Goal: Information Seeking & Learning: Learn about a topic

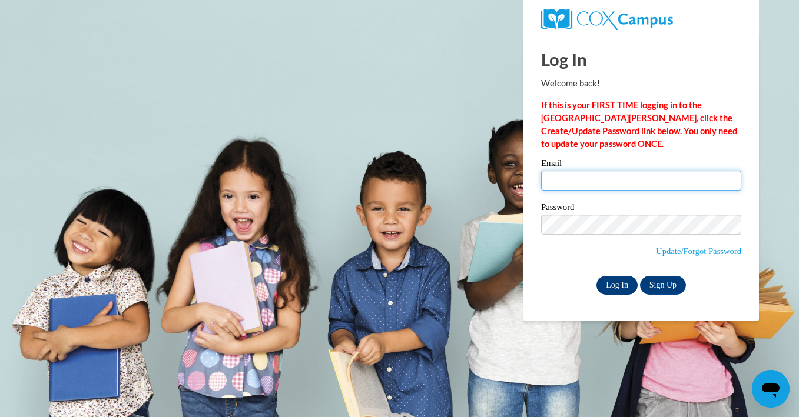
type input "kthigpen@thelearningtreeacademy.com"
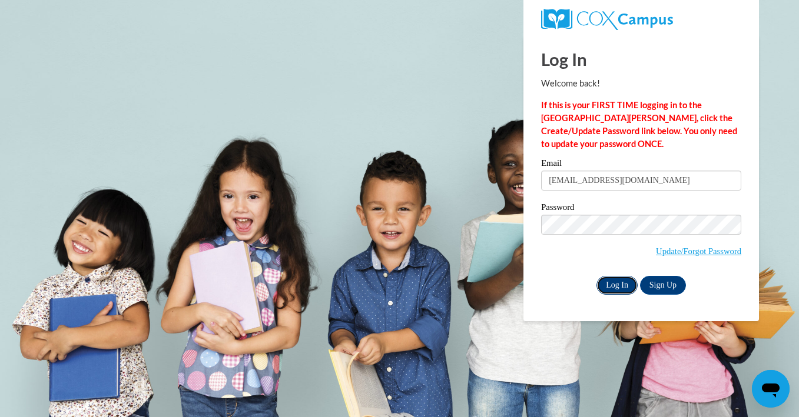
click at [619, 283] on input "Log In" at bounding box center [616, 285] width 41 height 19
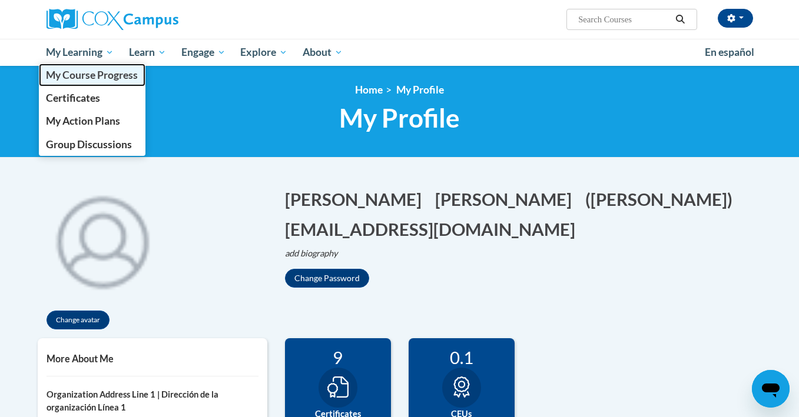
click at [111, 81] on link "My Course Progress" at bounding box center [92, 75] width 107 height 23
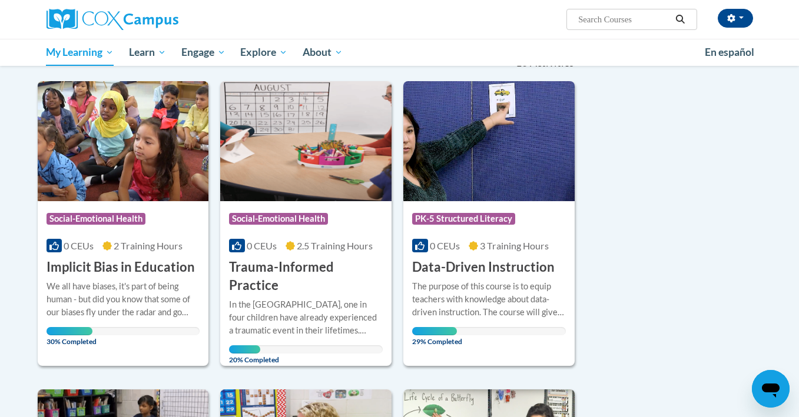
scroll to position [135, 0]
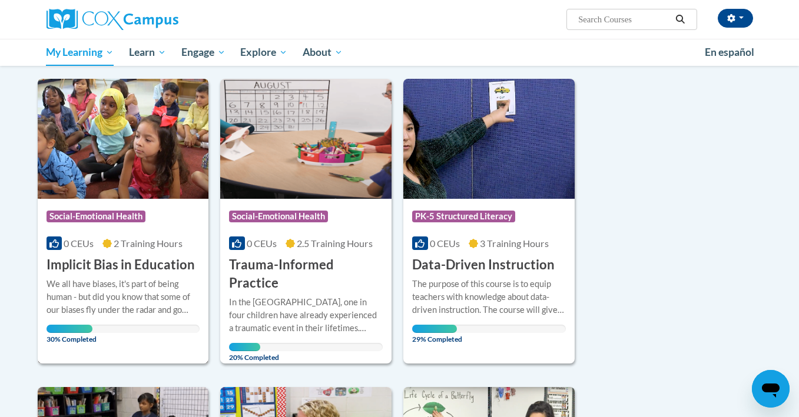
click at [138, 238] on span "2 Training Hours" at bounding box center [148, 243] width 69 height 11
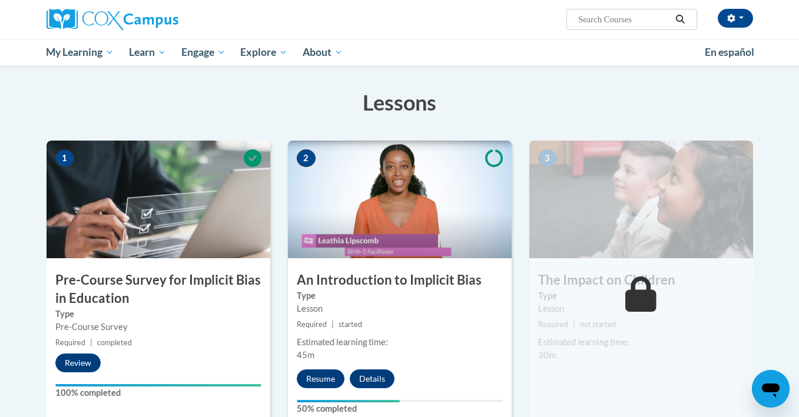
scroll to position [181, 0]
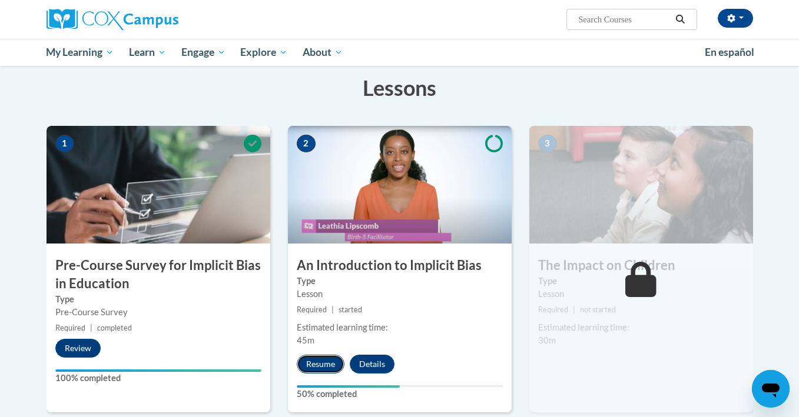
click at [326, 359] on button "Resume" at bounding box center [321, 364] width 48 height 19
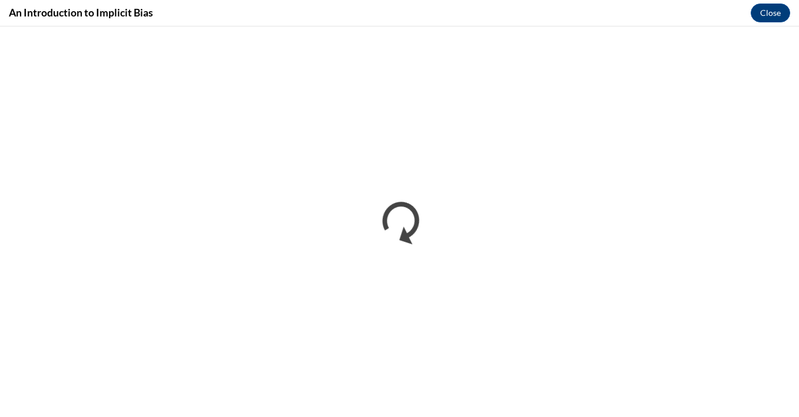
scroll to position [0, 0]
